Goal: Task Accomplishment & Management: Manage account settings

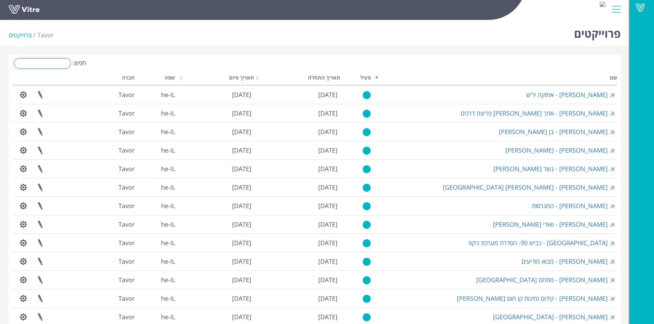
click at [51, 61] on input "חפש:" at bounding box center [42, 63] width 57 height 10
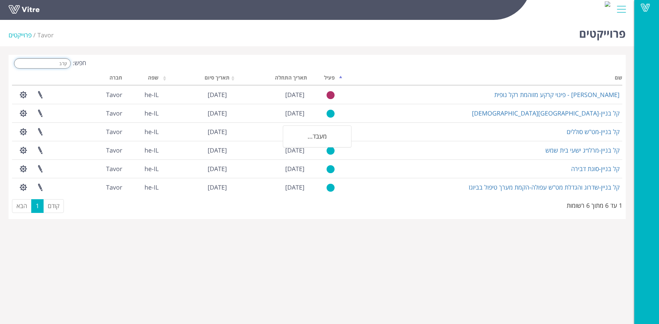
type input "קל בנ"
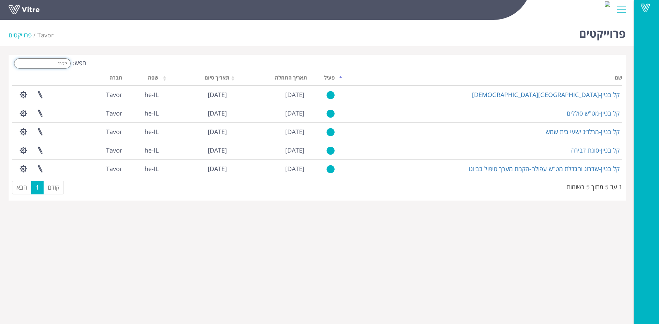
click at [45, 62] on input "קל בנ" at bounding box center [42, 63] width 57 height 10
drag, startPoint x: 45, startPoint y: 62, endPoint x: 102, endPoint y: 62, distance: 57.3
click at [102, 62] on div "חפש: קל בנ" at bounding box center [162, 64] width 300 height 12
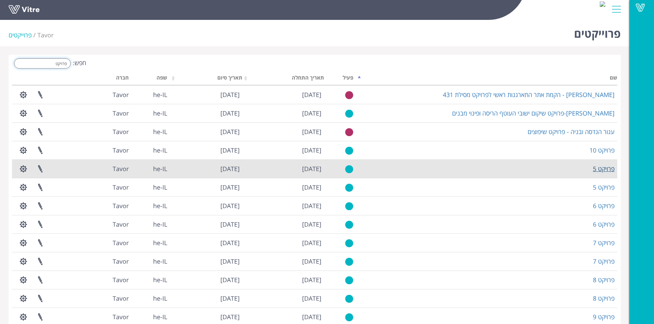
type input "פרויקט"
click at [603, 170] on link "פרויקט 5" at bounding box center [604, 169] width 22 height 8
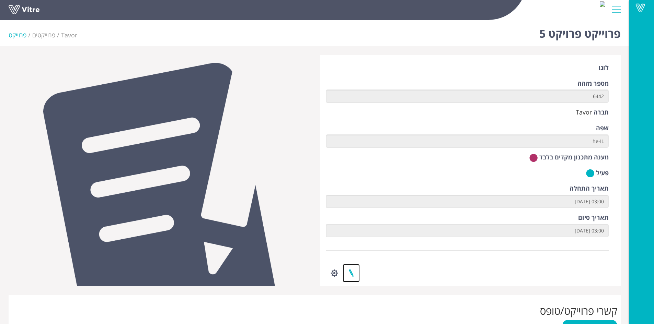
click at [354, 269] on link at bounding box center [350, 273] width 17 height 18
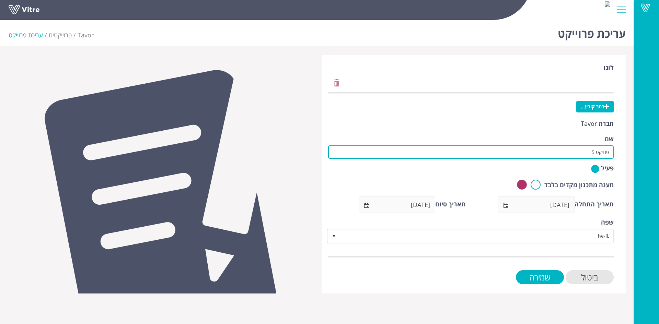
drag, startPoint x: 581, startPoint y: 154, endPoint x: 637, endPoint y: 154, distance: 55.9
click at [637, 154] on div "Vitre עריכת פרוייקט Tavor פרוייקטים עריכת פרוייקט לוגו בחר קובץ... חברה Tavor ש…" at bounding box center [329, 155] width 659 height 277
paste input "תחנת שאיבה נהריה"
type input "קל בניין-תחנת שאיבה נהריה"
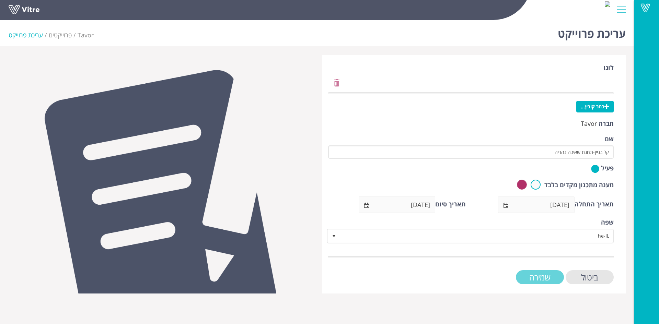
click at [544, 278] on input "שמירה" at bounding box center [540, 277] width 48 height 14
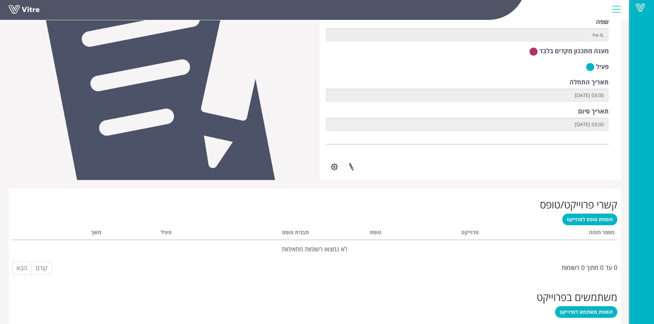
scroll to position [120, 0]
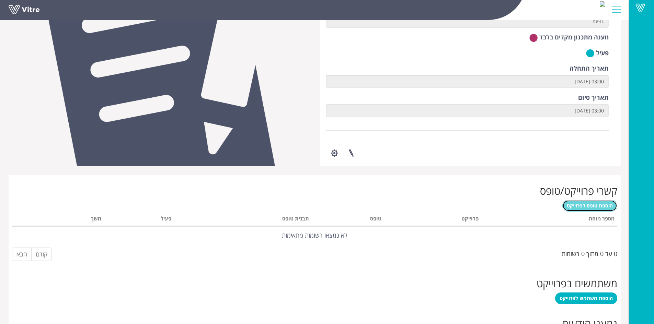
click at [581, 205] on span "הוספת טופס לפרוייקט" at bounding box center [590, 205] width 46 height 7
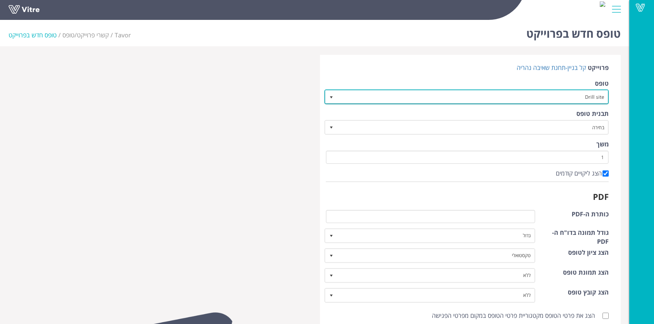
click at [331, 97] on span "select" at bounding box center [330, 97] width 5 height 5
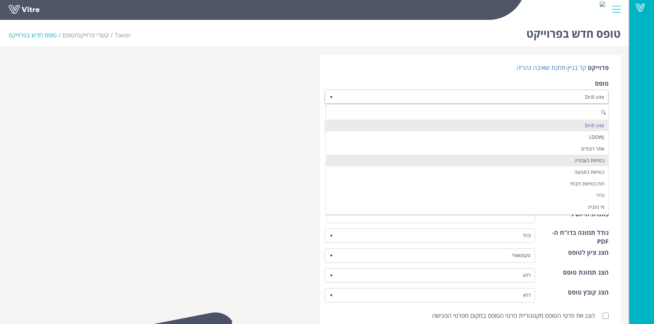
click at [417, 156] on li "בטיחות בעבודה" at bounding box center [467, 161] width 282 height 12
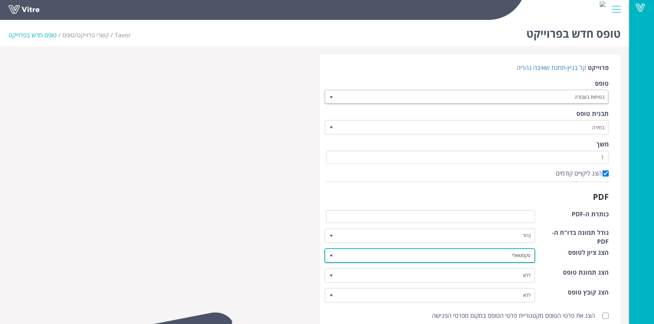
click at [328, 255] on span "select" at bounding box center [330, 255] width 5 height 5
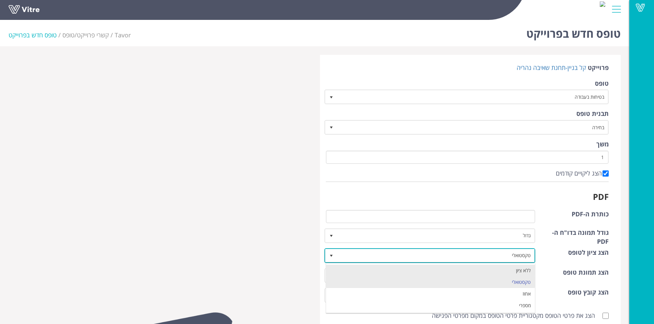
click at [341, 266] on li "ללא ציון" at bounding box center [430, 271] width 209 height 12
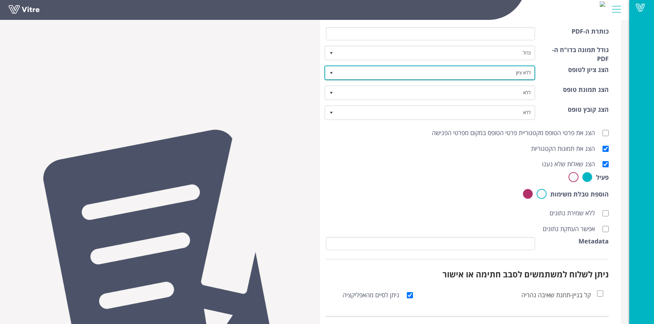
scroll to position [189, 0]
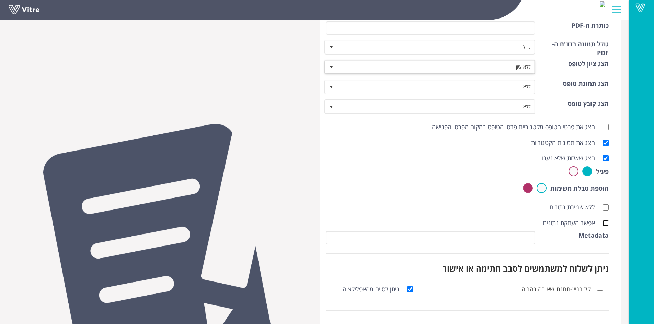
click at [606, 224] on input "אפשר העתקת נתונים" at bounding box center [605, 223] width 6 height 6
checkbox input "true"
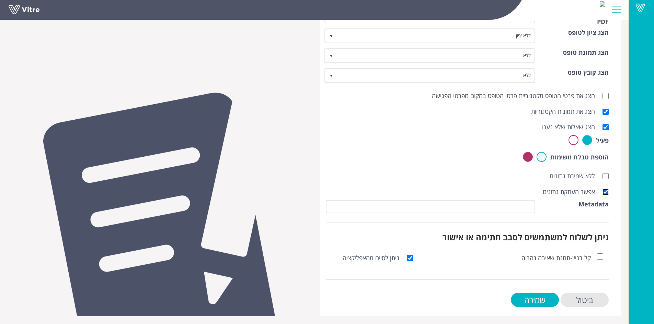
scroll to position [221, 0]
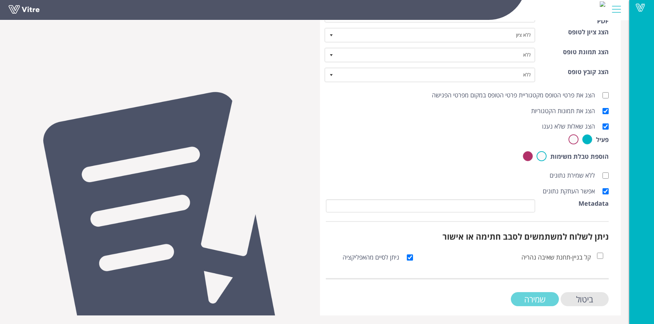
click at [527, 302] on input "שמירה" at bounding box center [535, 299] width 48 height 14
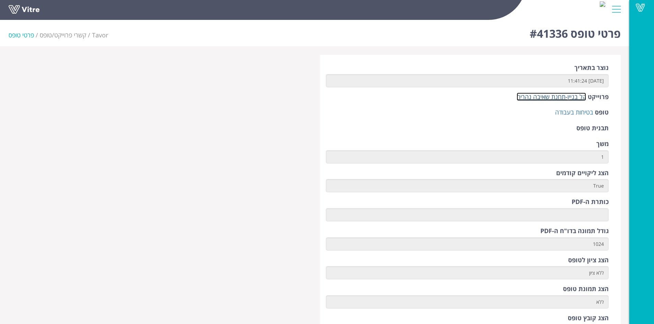
click at [567, 99] on link "קל בניין-תחנת שאיבה נהריה" at bounding box center [550, 97] width 69 height 8
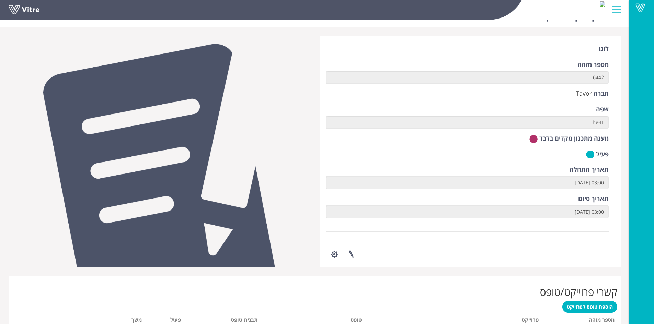
scroll to position [34, 0]
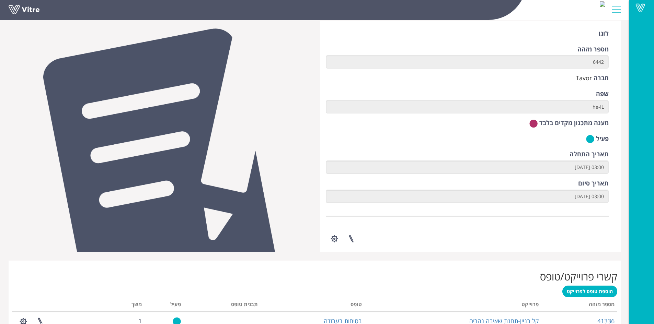
click at [349, 298] on div "הוספת טופס לפרוייקט מעבד... מספר מזהה פרוייקט טופס תבנית טופס פעיל משך 41336 קל…" at bounding box center [314, 318] width 605 height 64
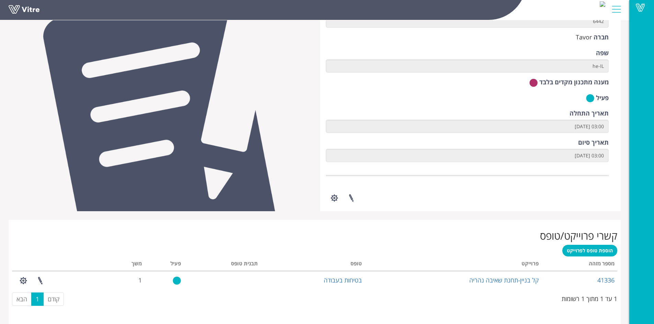
scroll to position [86, 0]
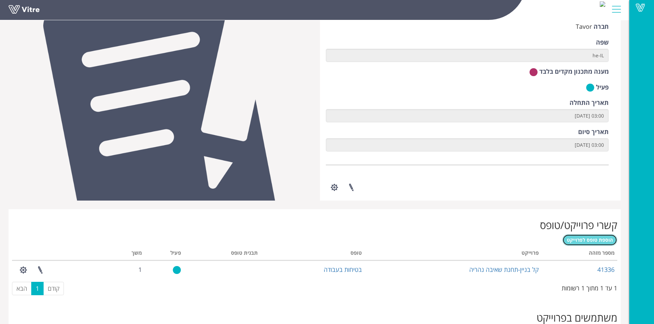
click at [602, 241] on span "הוספת טופס לפרוייקט" at bounding box center [590, 240] width 46 height 7
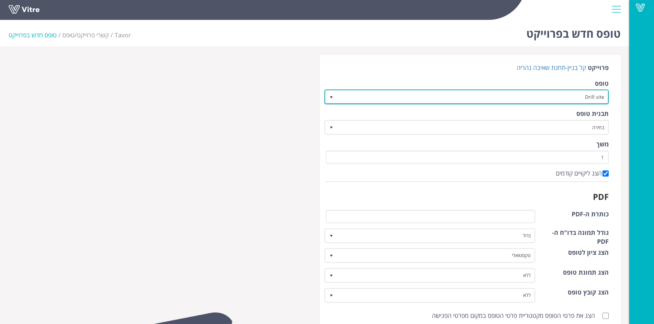
click at [331, 97] on span "select" at bounding box center [330, 97] width 5 height 5
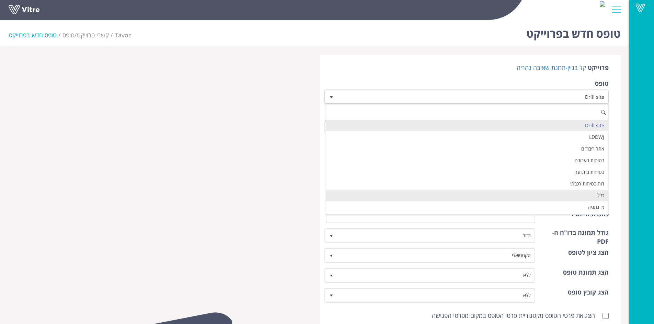
click at [515, 194] on li "כללי" at bounding box center [467, 196] width 282 height 12
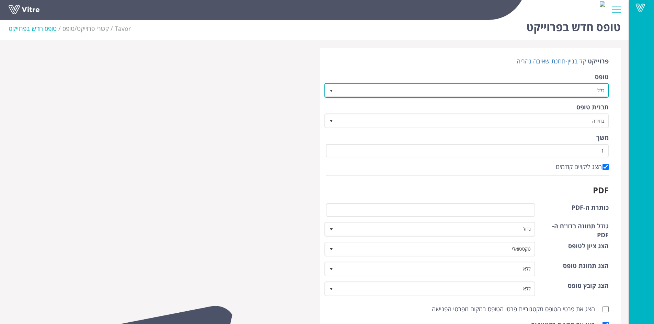
scroll to position [9, 0]
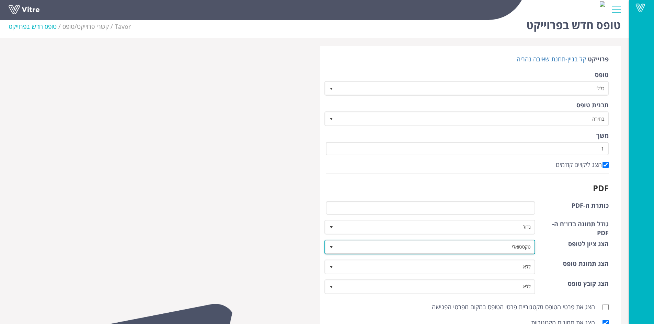
click at [337, 247] on span "select" at bounding box center [331, 247] width 12 height 12
click at [422, 248] on span "טקסטואלי" at bounding box center [435, 247] width 197 height 12
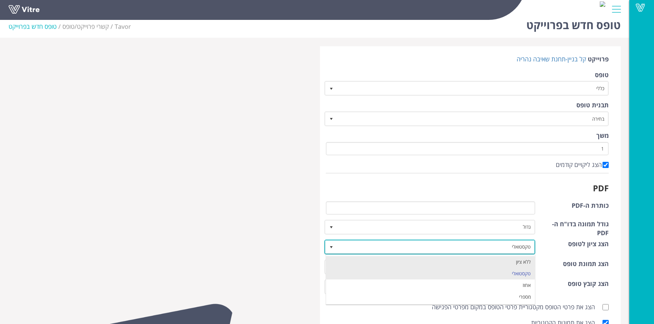
click at [437, 261] on li "ללא ציון" at bounding box center [430, 262] width 209 height 12
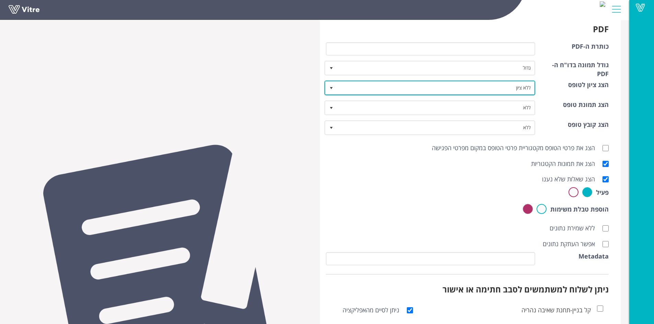
scroll to position [197, 0]
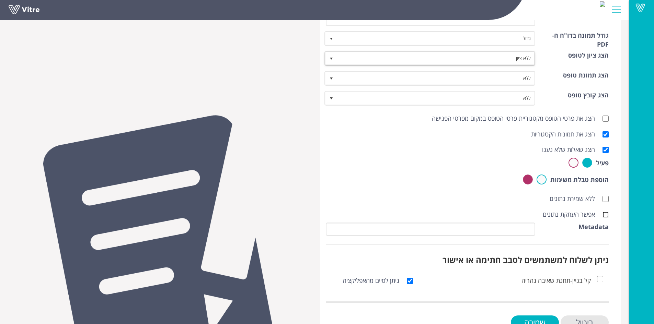
click at [606, 212] on input "אפשר העתקת נתונים" at bounding box center [605, 215] width 6 height 6
checkbox input "true"
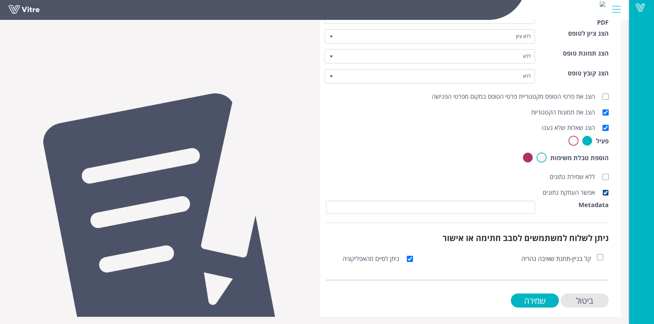
scroll to position [221, 0]
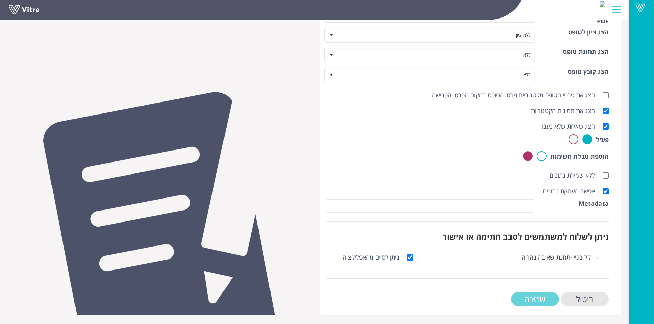
click at [540, 296] on input "שמירה" at bounding box center [535, 299] width 48 height 14
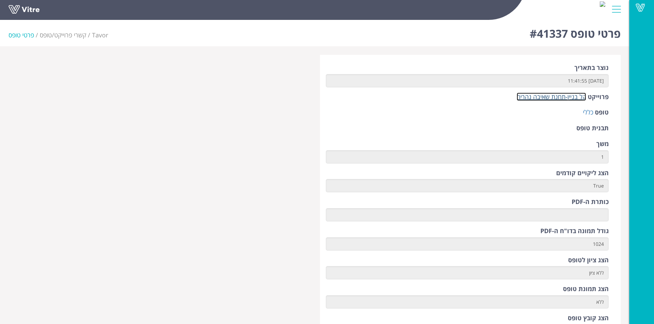
click at [555, 99] on link "קל בניין-תחנת שאיבה נהריה" at bounding box center [550, 97] width 69 height 8
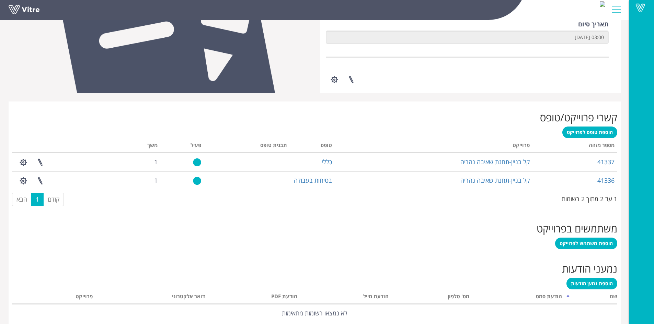
scroll to position [223, 0]
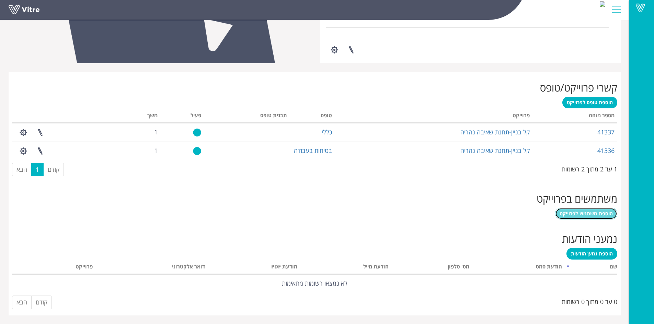
click at [590, 217] on span "הוספת משתמש לפרוייקט" at bounding box center [585, 213] width 53 height 7
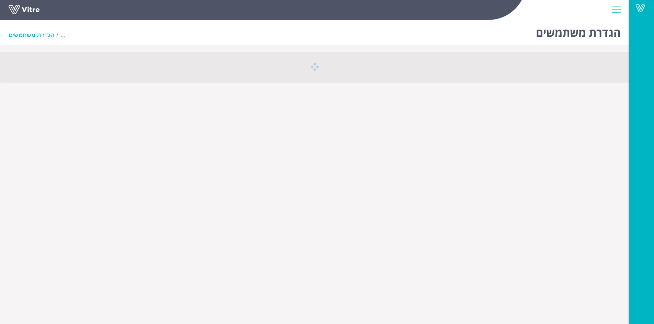
scroll to position [9, 0]
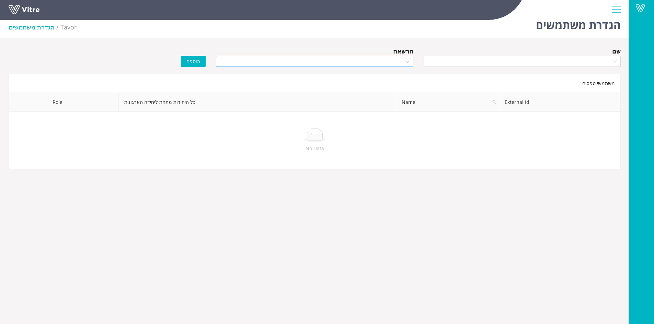
click at [405, 62] on div at bounding box center [314, 61] width 197 height 11
click at [400, 83] on div "Manager" at bounding box center [314, 86] width 189 height 8
click at [613, 60] on div at bounding box center [521, 61] width 197 height 11
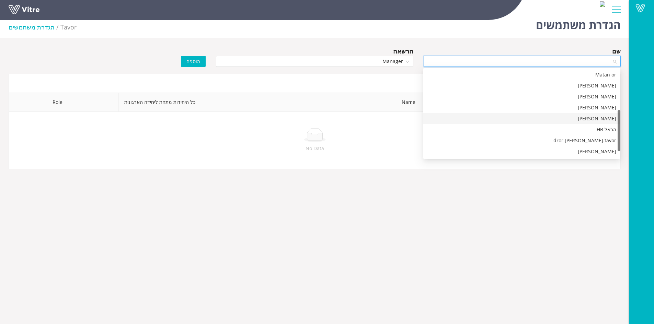
scroll to position [99, 0]
click at [610, 142] on div "Tavor" at bounding box center [521, 141] width 189 height 8
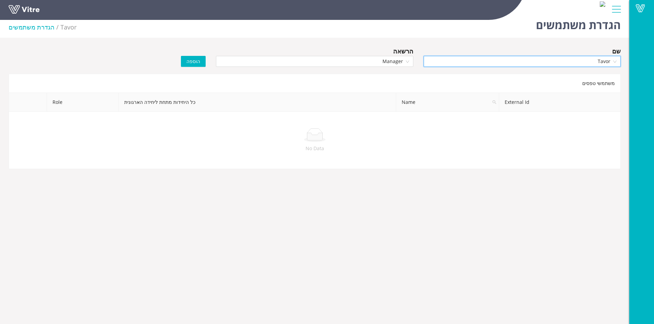
click at [196, 63] on span "הוספה" at bounding box center [193, 62] width 14 height 8
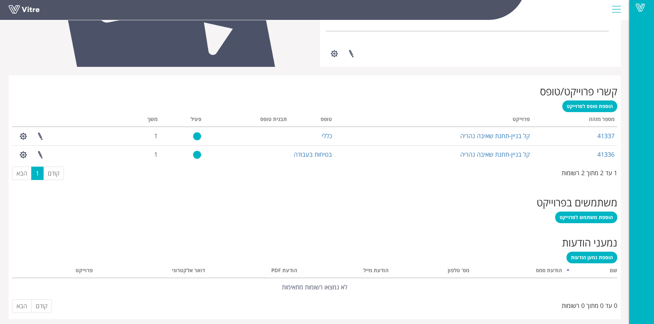
scroll to position [223, 0]
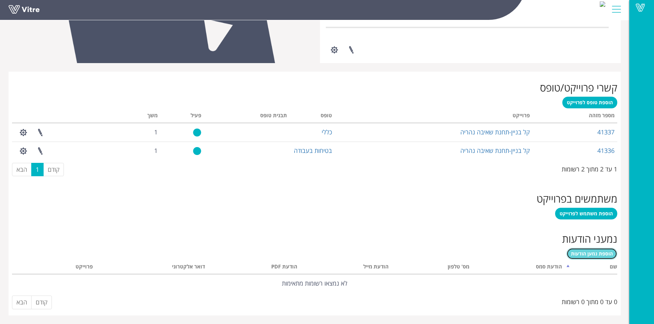
click at [579, 256] on span "הוספת נמען הודעות" at bounding box center [592, 253] width 42 height 7
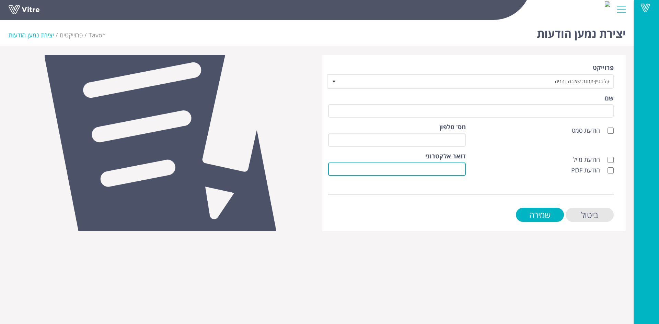
click at [462, 170] on input "דואר אלקטרוני" at bounding box center [397, 169] width 138 height 13
paste input "[PERSON_NAME][EMAIL_ADDRESS][DOMAIN_NAME]"
type input "[PERSON_NAME][EMAIL_ADDRESS][DOMAIN_NAME]"
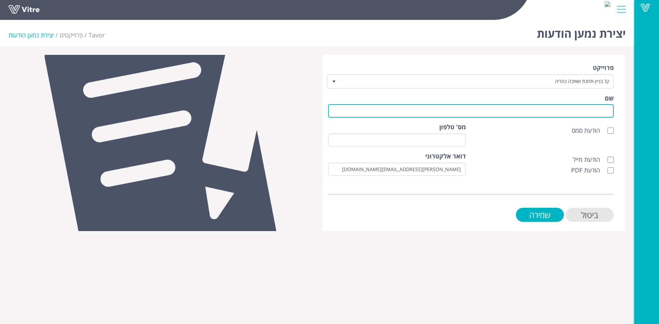
click at [605, 114] on input "שם" at bounding box center [470, 110] width 285 height 13
type input "לקוח"
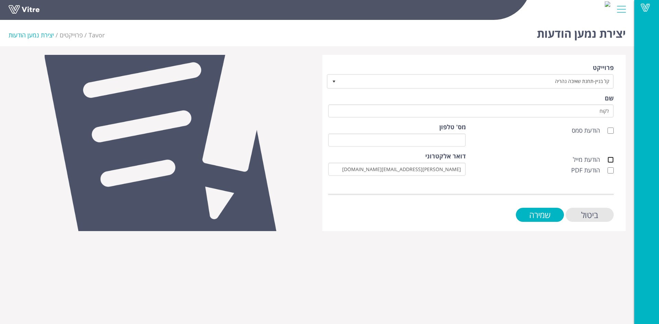
click at [611, 158] on input "הודעת מייל" at bounding box center [610, 160] width 6 height 6
checkbox input "true"
click at [611, 174] on label "הודעת PDF" at bounding box center [592, 170] width 43 height 9
click at [611, 174] on input "הודעת PDF" at bounding box center [610, 170] width 6 height 6
checkbox input "true"
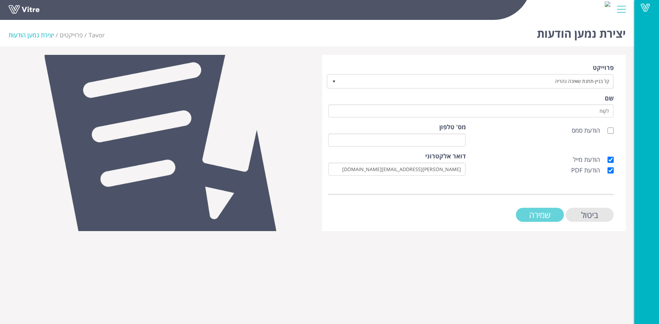
click at [558, 211] on input "שמירה" at bounding box center [540, 215] width 48 height 14
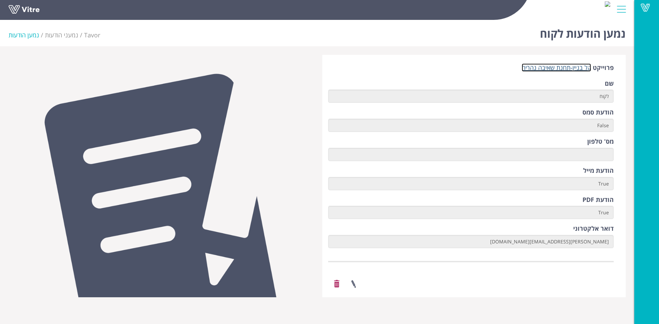
drag, startPoint x: 549, startPoint y: 67, endPoint x: 550, endPoint y: 76, distance: 8.9
click at [549, 67] on link "קל בניין-תחנת שאיבה נהריה" at bounding box center [556, 67] width 69 height 8
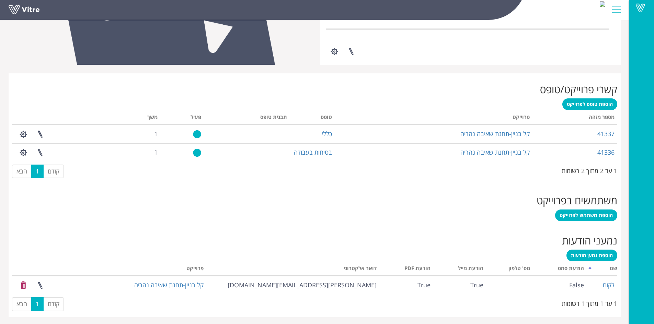
scroll to position [223, 0]
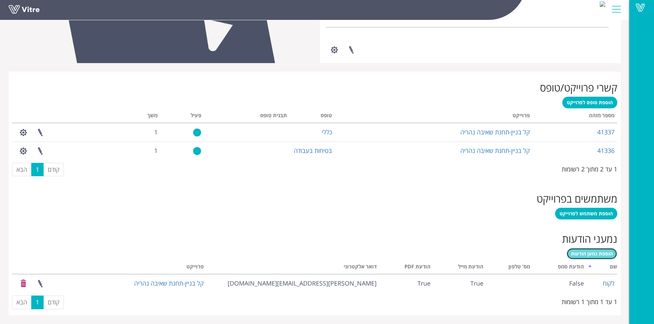
click at [583, 255] on span "הוספת נמען הודעות" at bounding box center [592, 253] width 42 height 7
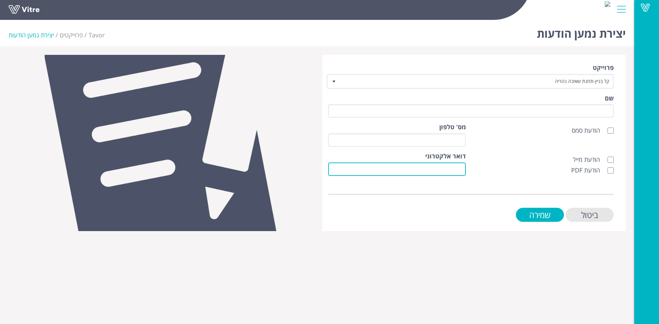
click at [456, 172] on input "דואר אלקטרוני" at bounding box center [397, 169] width 138 height 13
paste input "[EMAIL_ADDRESS][DOMAIN_NAME]"
type input "[EMAIL_ADDRESS][DOMAIN_NAME]"
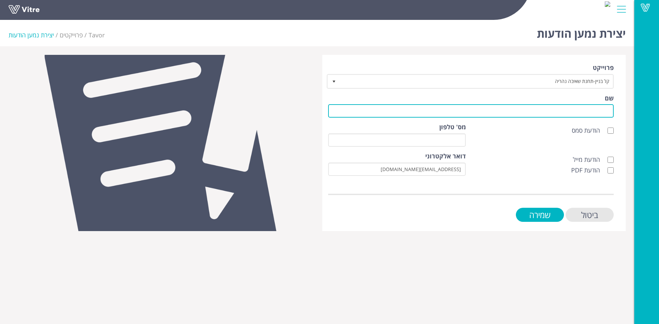
click at [604, 111] on input "שם" at bounding box center [470, 110] width 285 height 13
type input "לקוח"
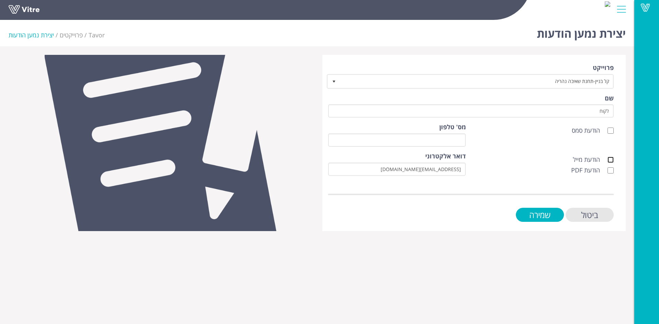
click at [609, 160] on input "הודעת מייל" at bounding box center [610, 160] width 6 height 6
checkbox input "true"
click at [610, 169] on input "הודעת PDF" at bounding box center [610, 170] width 6 height 6
checkbox input "true"
click at [547, 217] on input "שמירה" at bounding box center [540, 215] width 48 height 14
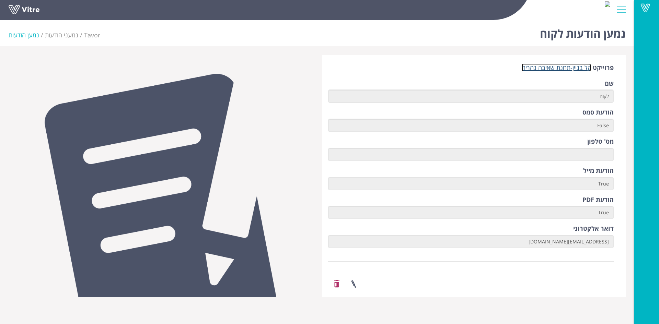
click at [565, 66] on link "קל בניין-תחנת שאיבה נהריה" at bounding box center [556, 67] width 69 height 8
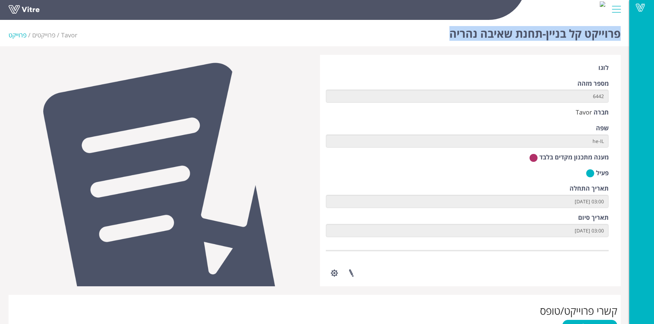
drag, startPoint x: 447, startPoint y: 35, endPoint x: 619, endPoint y: 29, distance: 171.7
click at [619, 29] on div "פרוייקט קל בניין-תחנת שאיבה נהריה Tavor פרוייקטים פרוייקט" at bounding box center [314, 31] width 629 height 29
copy h1 "פרוייקט קל בניין-תחנת שאיבה נהריה"
